Goal: Task Accomplishment & Management: Complete application form

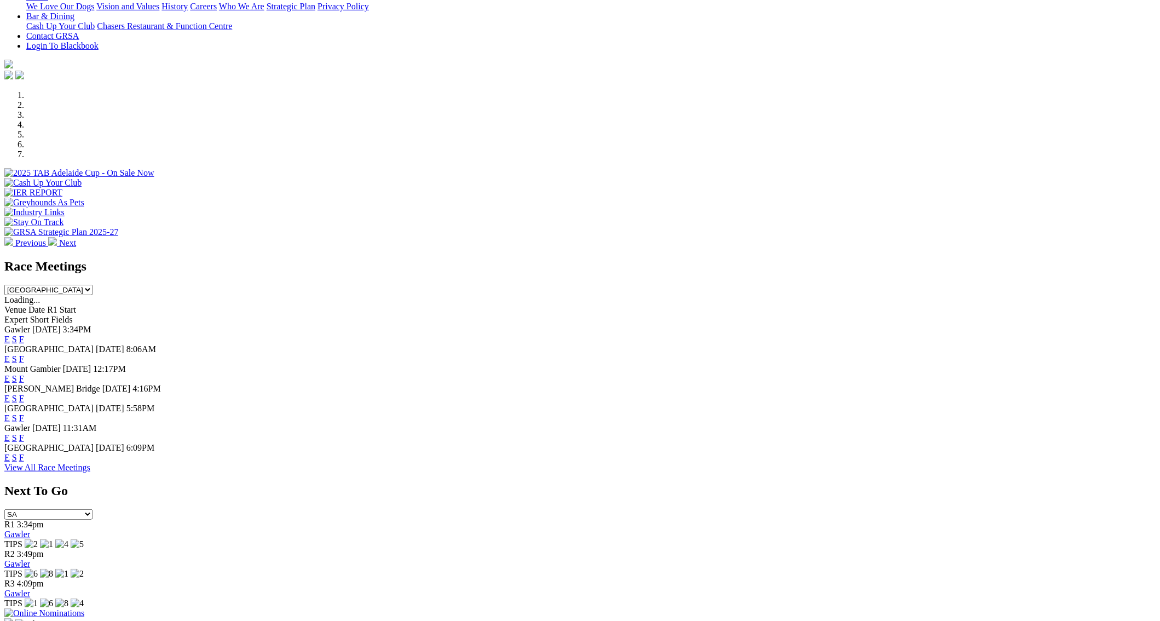
scroll to position [263, 0]
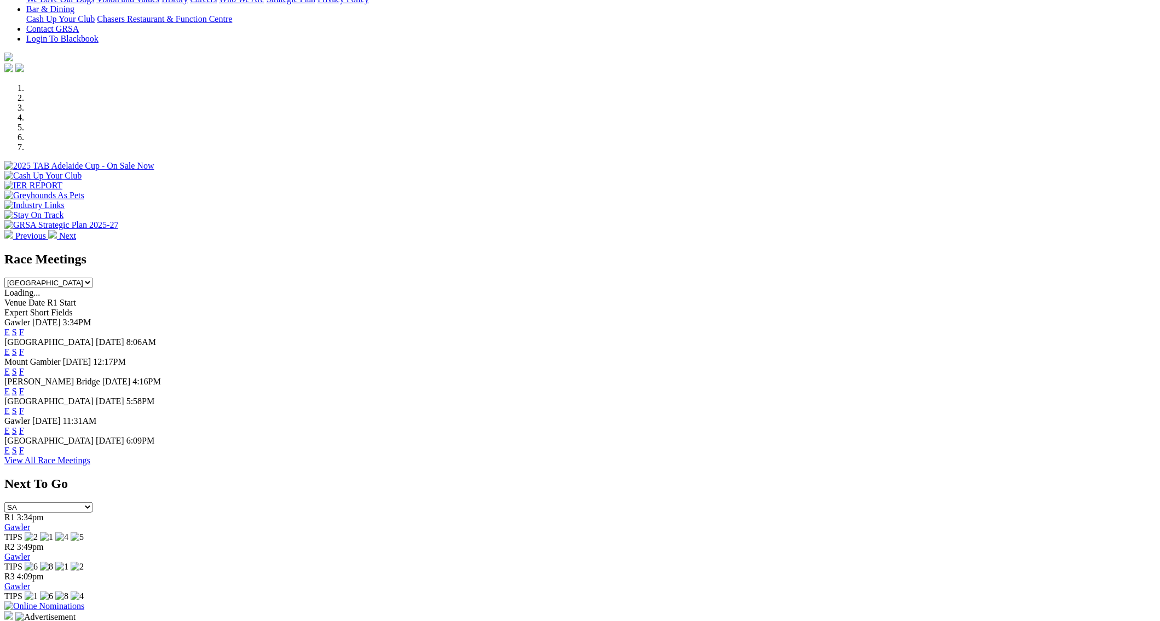
click at [84, 601] on img at bounding box center [44, 606] width 80 height 10
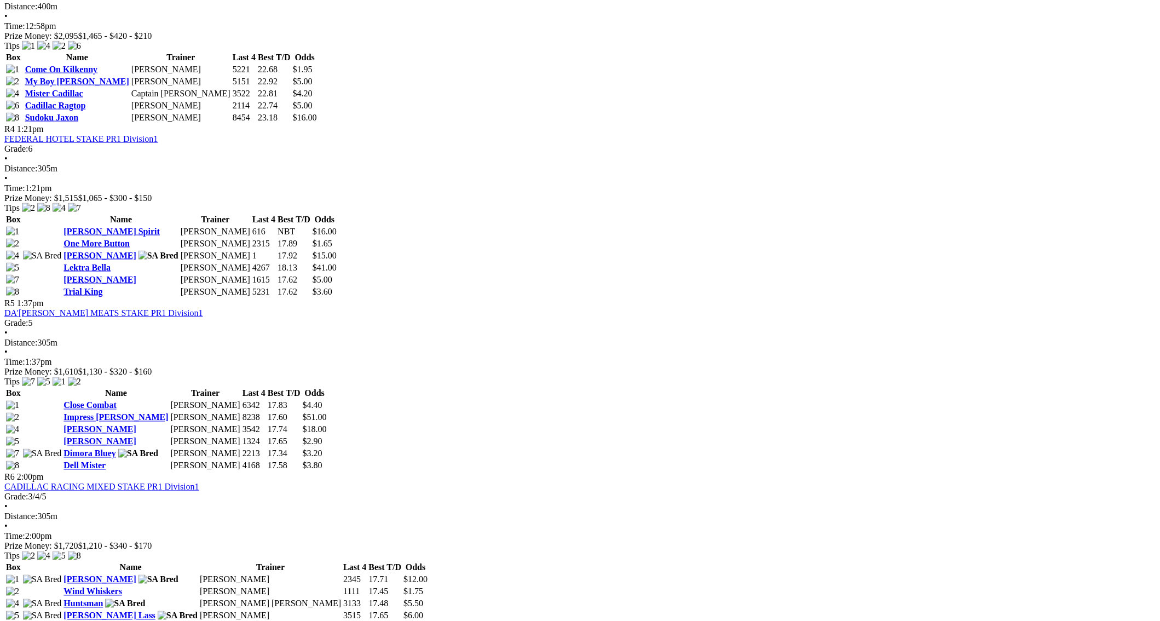
scroll to position [898, 0]
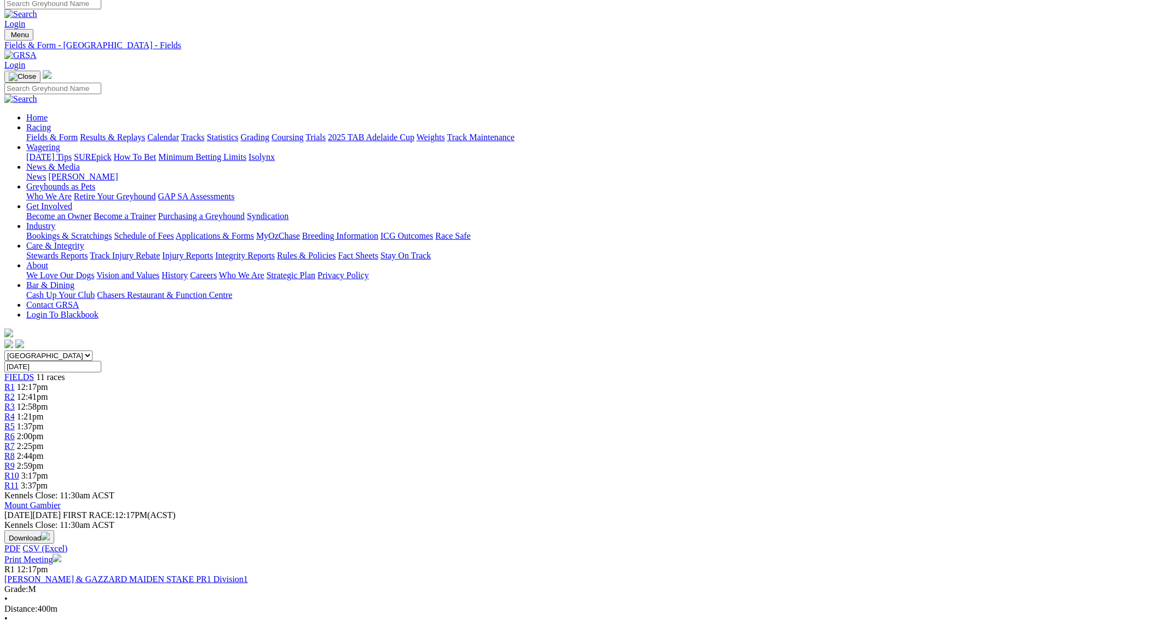
scroll to position [0, 0]
